Goal: Task Accomplishment & Management: Complete application form

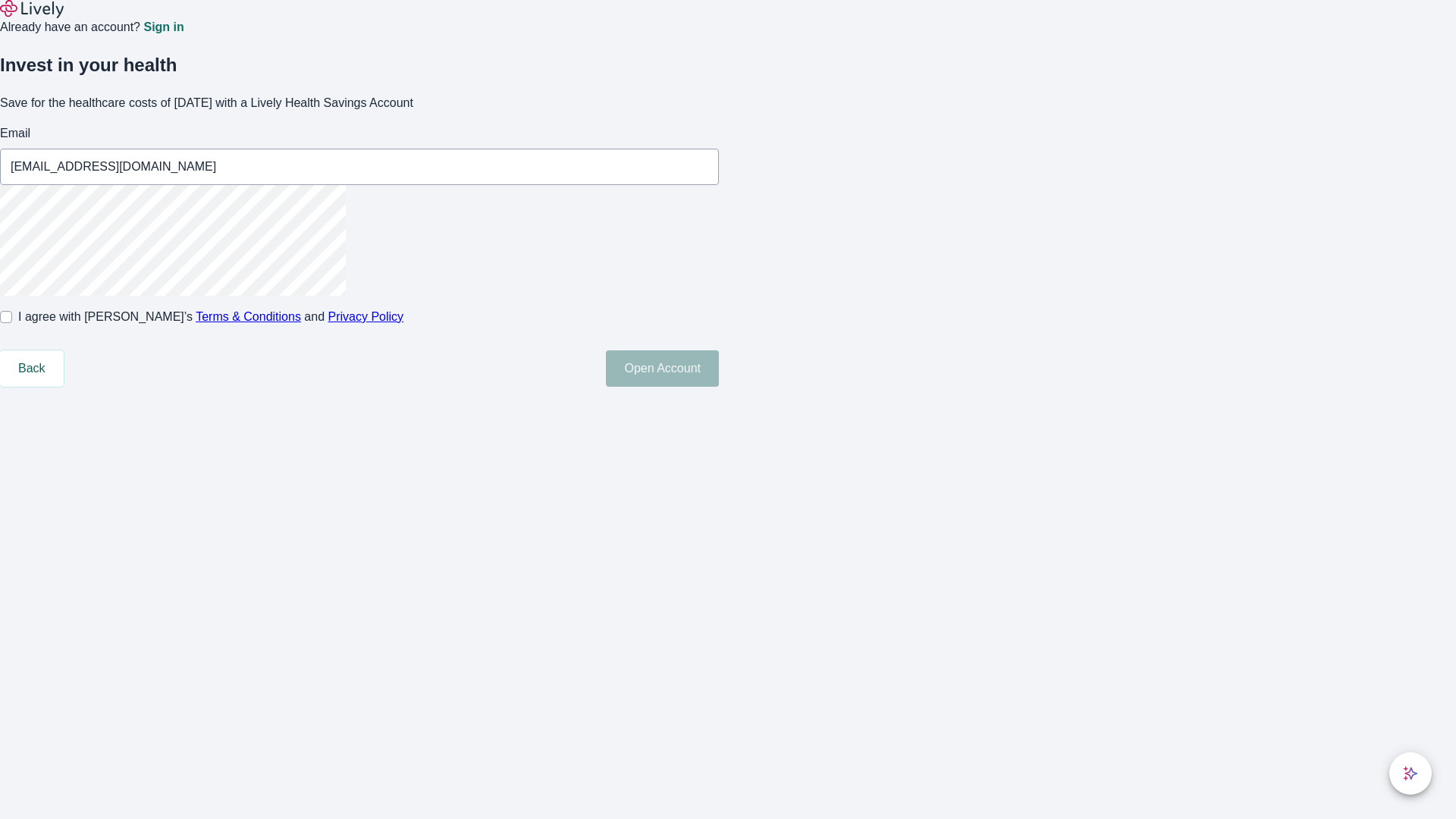
click at [12, 323] on input "I agree with Lively’s Terms & Conditions and Privacy Policy" at bounding box center [6, 317] width 12 height 12
checkbox input "true"
click at [719, 387] on button "Open Account" at bounding box center [662, 368] width 113 height 36
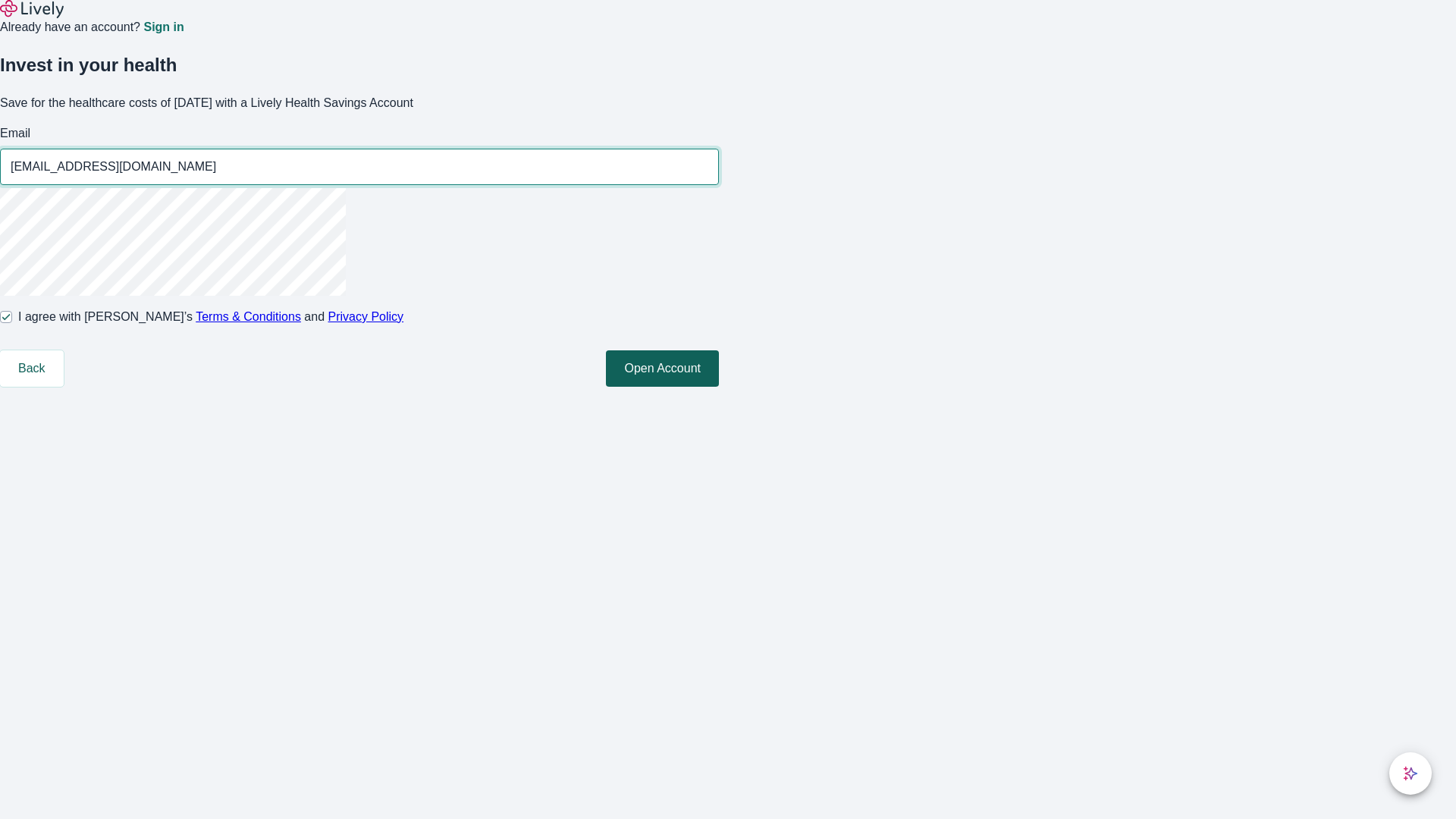
type input "[EMAIL_ADDRESS][DOMAIN_NAME]"
click at [12, 323] on input "I agree with Lively’s Terms & Conditions and Privacy Policy" at bounding box center [6, 317] width 12 height 12
checkbox input "false"
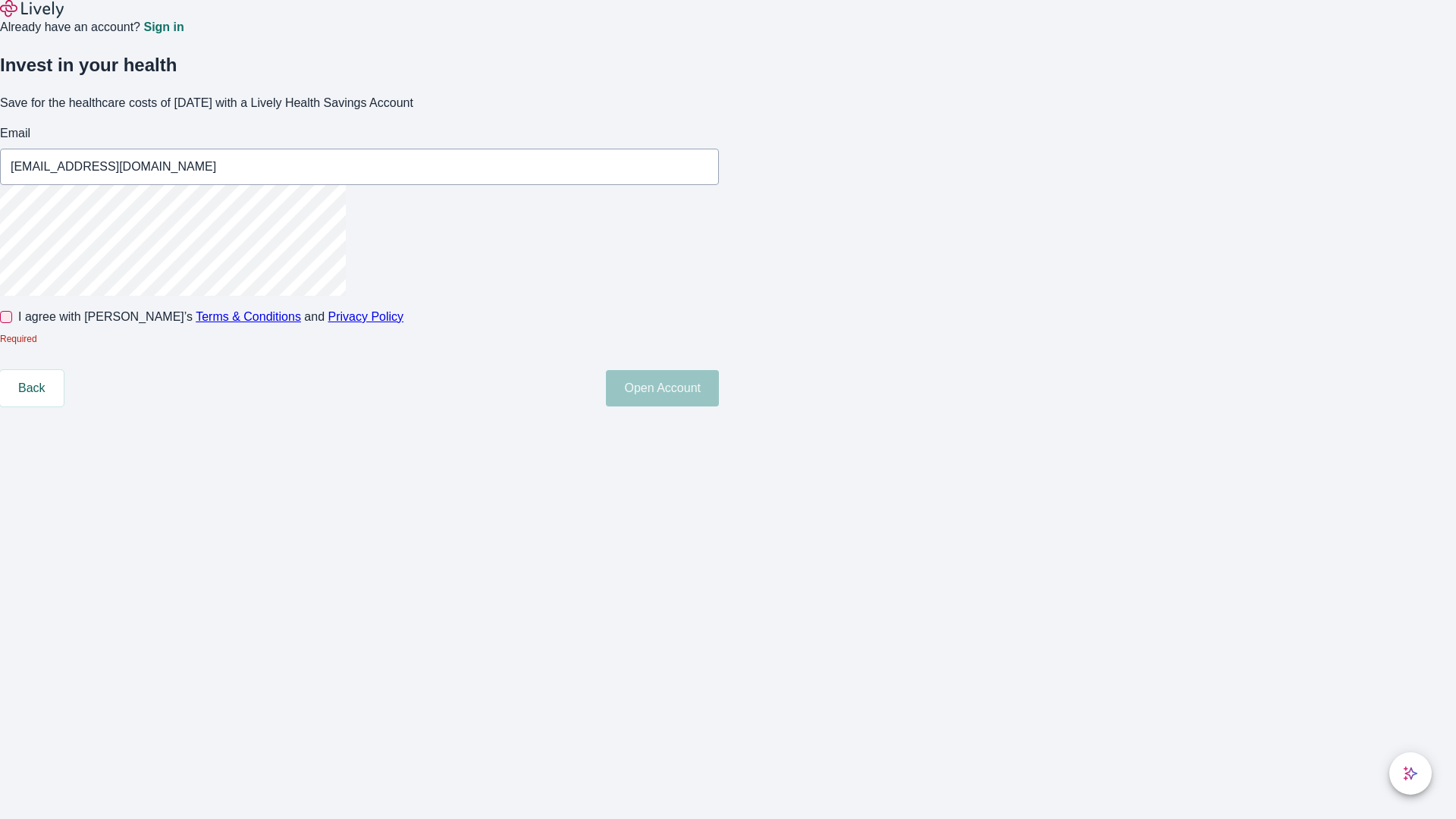
type input "[EMAIL_ADDRESS][DOMAIN_NAME]"
click at [12, 323] on input "I agree with Lively’s Terms & Conditions and Privacy Policy" at bounding box center [6, 317] width 12 height 12
checkbox input "true"
click at [719, 387] on button "Open Account" at bounding box center [662, 368] width 113 height 36
